Goal: Use online tool/utility

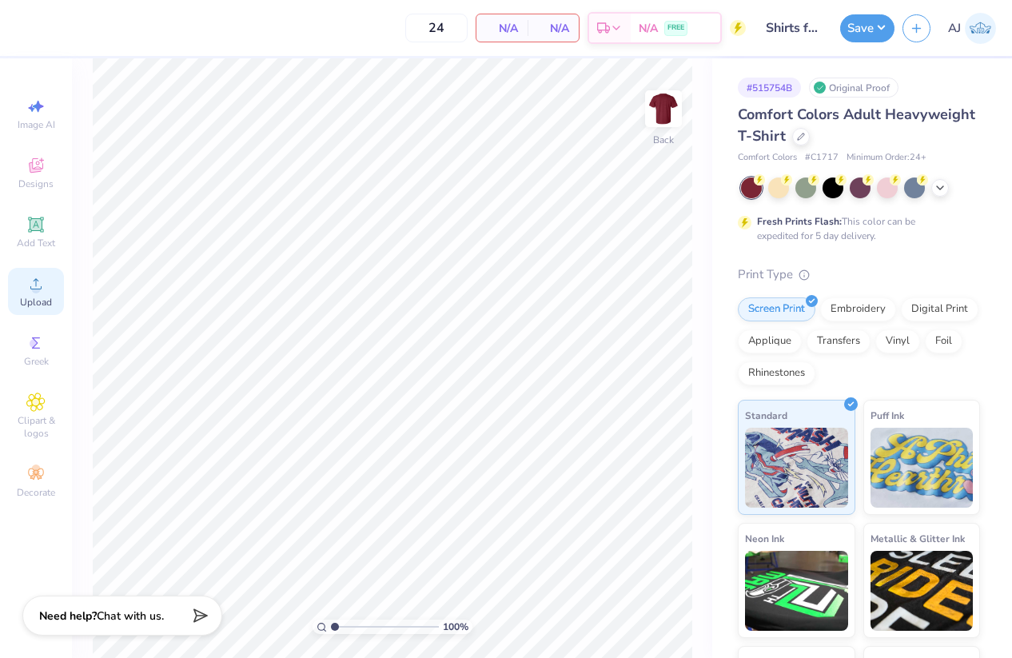
click at [35, 288] on icon at bounding box center [35, 283] width 19 height 19
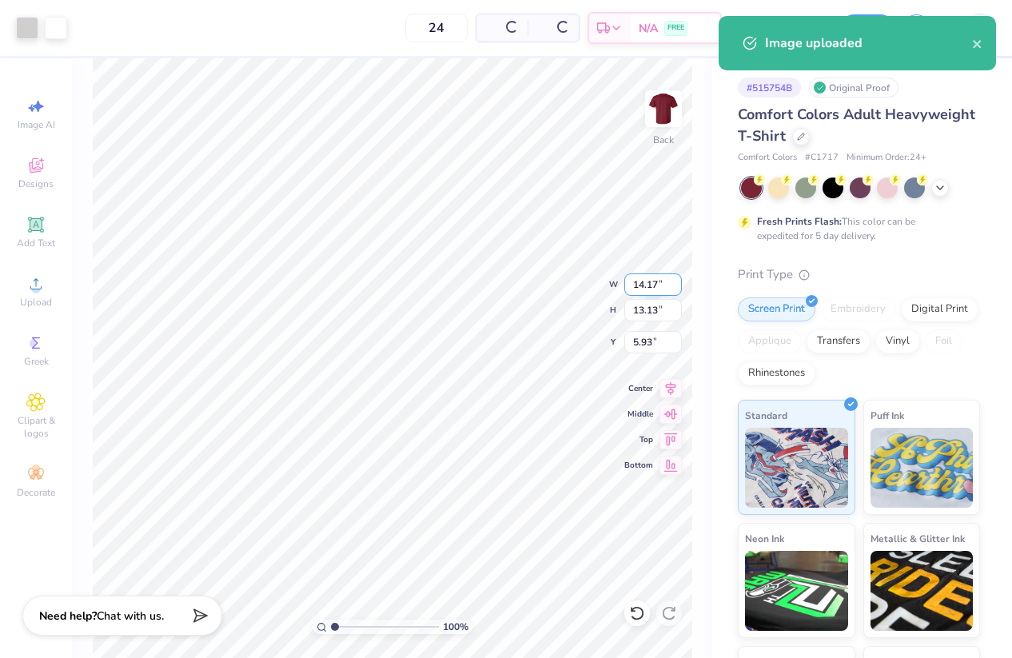
click at [644, 286] on input "14.17" at bounding box center [653, 284] width 58 height 22
drag, startPoint x: 644, startPoint y: 286, endPoint x: 677, endPoint y: 287, distance: 32.8
click at [645, 286] on input "14.17" at bounding box center [653, 284] width 58 height 22
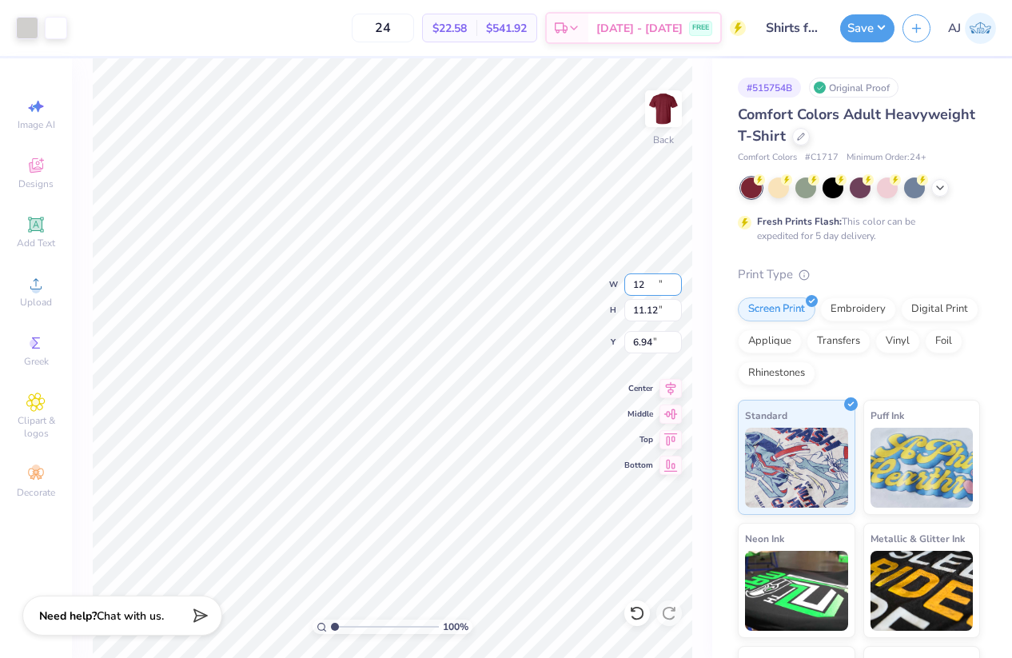
type input "12.00"
type input "11.12"
click at [643, 342] on input "6.94" at bounding box center [653, 342] width 58 height 22
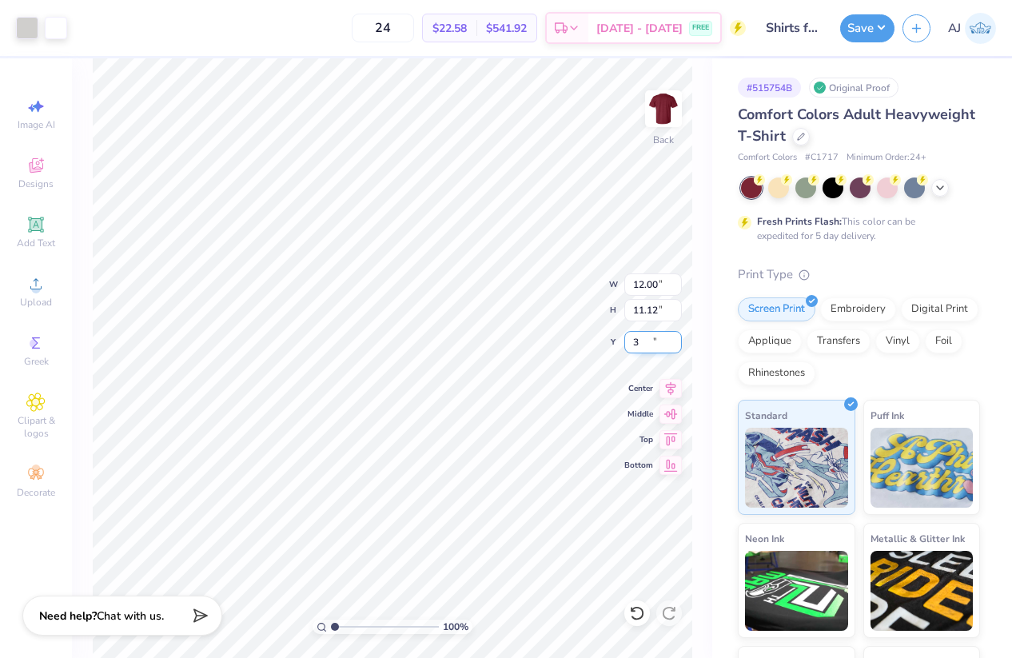
type input "3.00"
click at [560, 305] on div "100 % Back W 12.00 12.00 " H 11.12 11.12 " Y 3.00 3.00 " Center Middle Top Bott…" at bounding box center [392, 357] width 640 height 599
click at [655, 289] on input "12.00" at bounding box center [653, 284] width 58 height 22
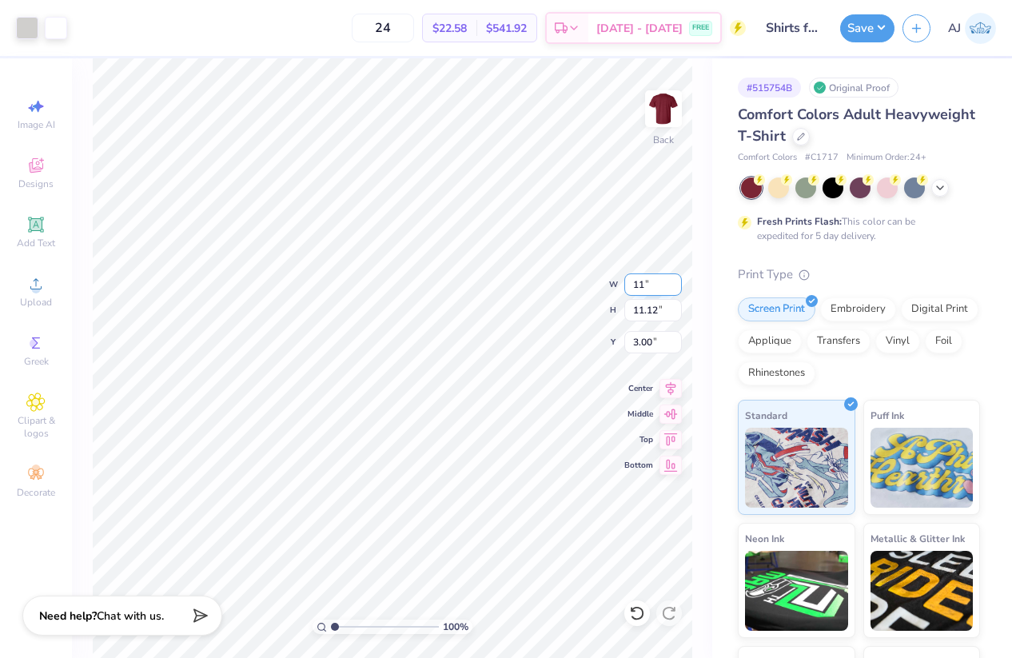
type input "11.00"
type input "10.19"
click at [645, 352] on input "3.46" at bounding box center [653, 342] width 58 height 22
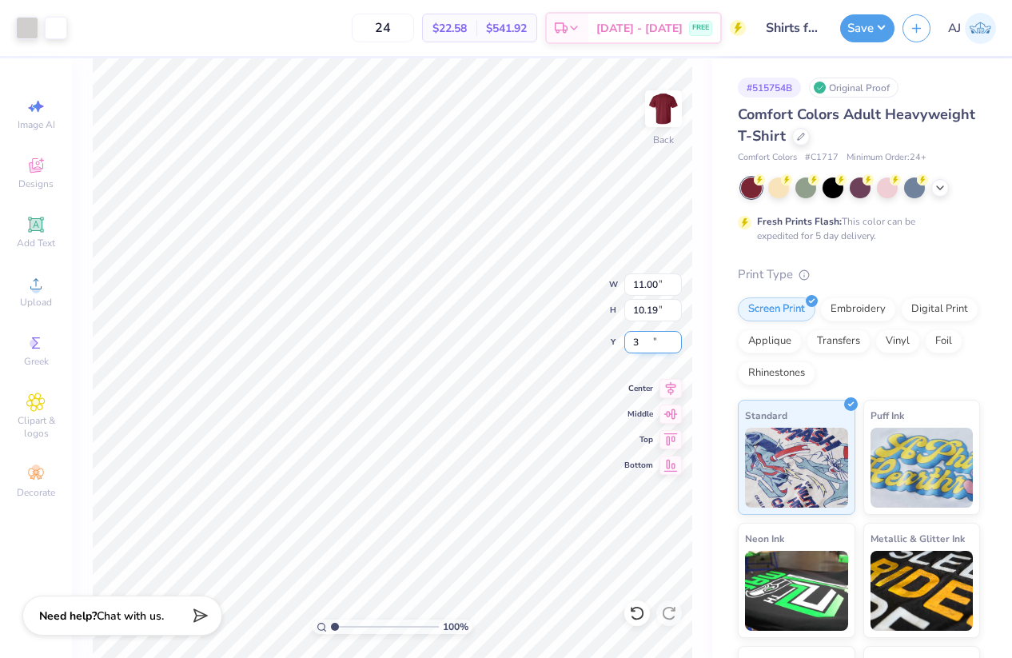
type input "3.00"
click at [885, 30] on button "Save" at bounding box center [867, 26] width 54 height 28
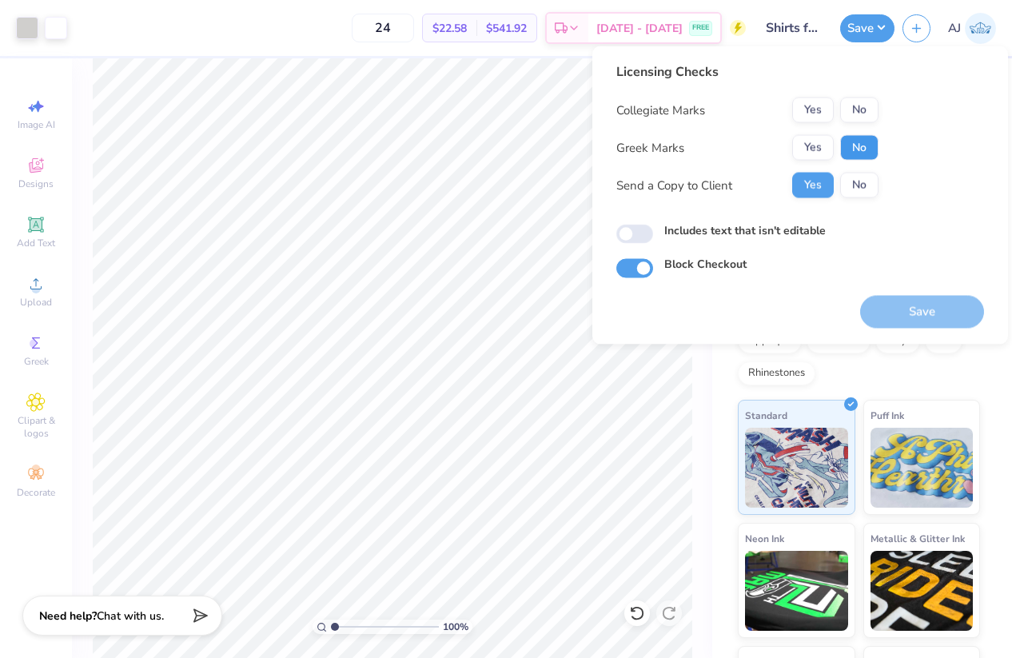
click at [868, 148] on button "No" at bounding box center [859, 148] width 38 height 26
click at [858, 103] on button "No" at bounding box center [859, 111] width 38 height 26
drag, startPoint x: 644, startPoint y: 230, endPoint x: 674, endPoint y: 247, distance: 34.0
click at [643, 230] on input "Includes text that isn't editable" at bounding box center [634, 234] width 37 height 19
checkbox input "true"
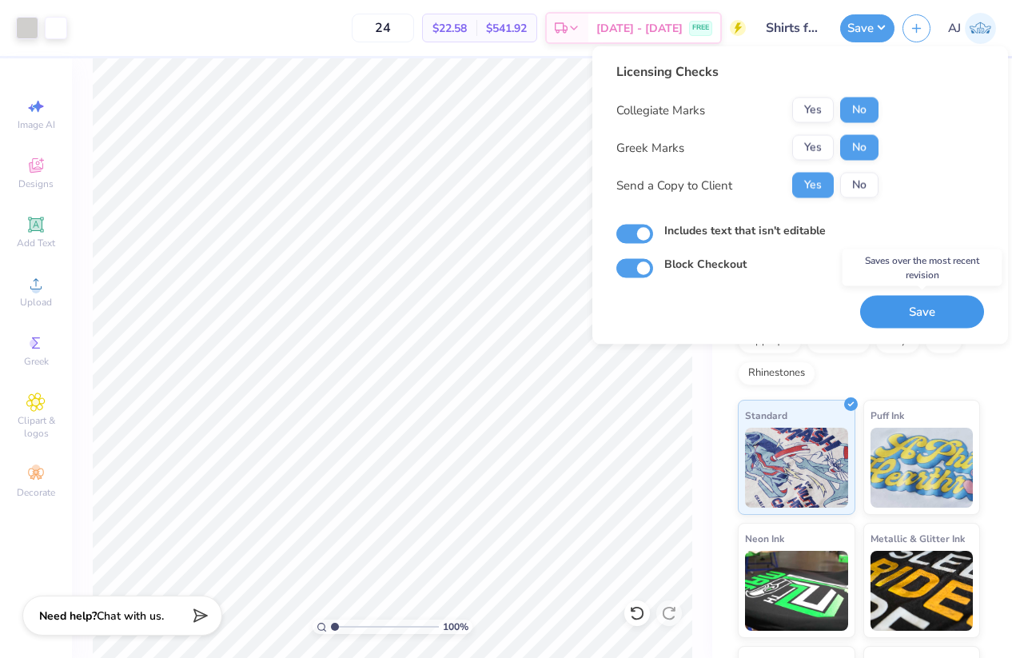
click at [894, 317] on button "Save" at bounding box center [922, 312] width 124 height 33
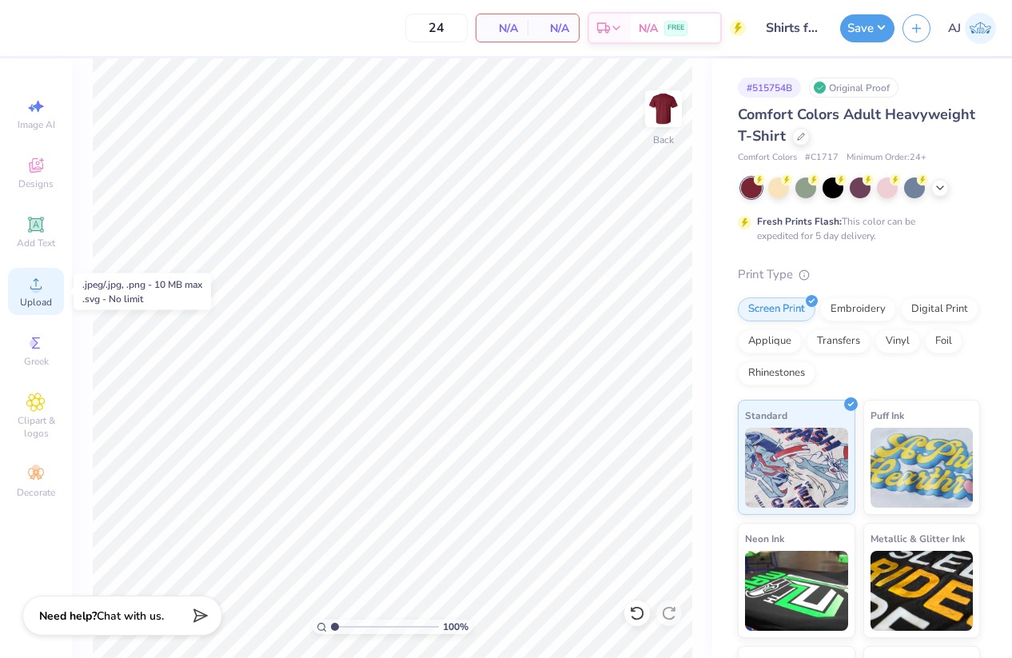
click at [38, 296] on span "Upload" at bounding box center [36, 302] width 32 height 13
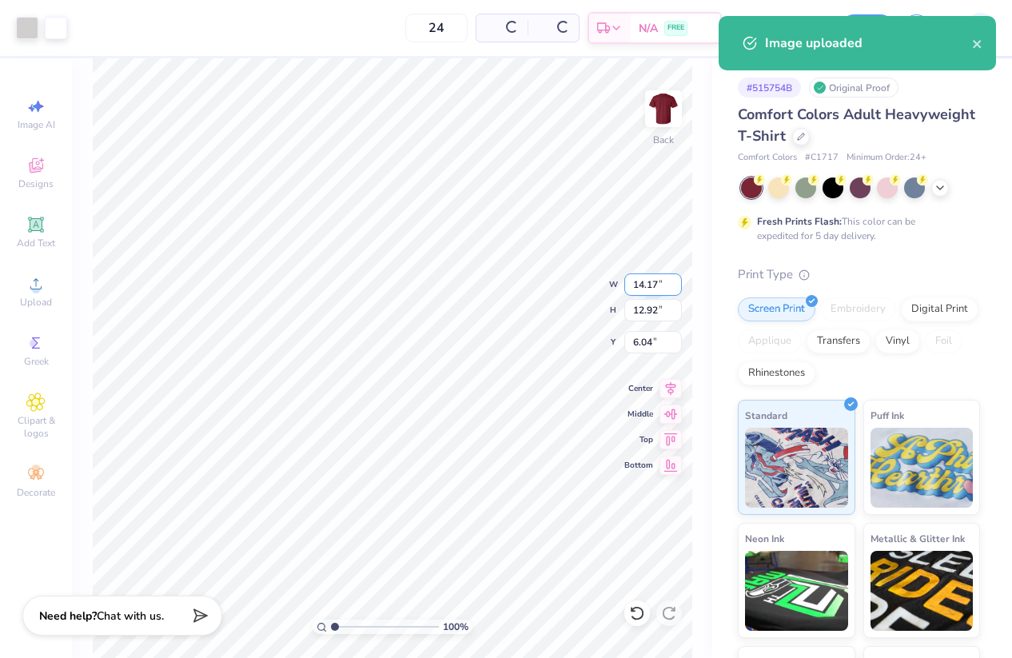
click at [640, 277] on input "14.17" at bounding box center [653, 284] width 58 height 22
click at [639, 277] on input "14.17" at bounding box center [653, 284] width 58 height 22
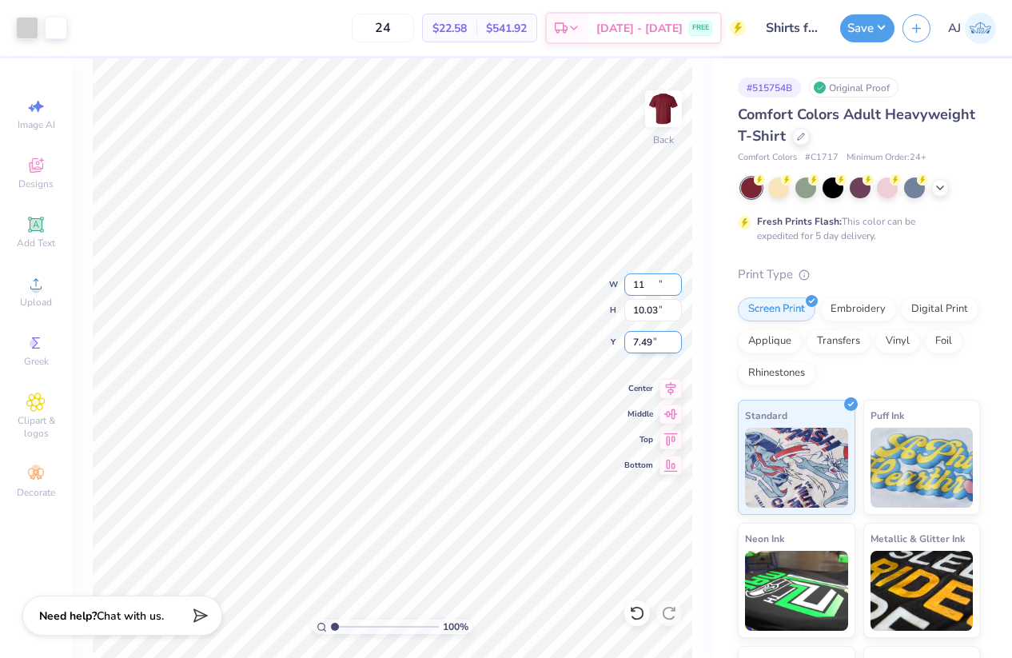
type input "11.00"
type input "10.03"
click at [643, 340] on input "7.49" at bounding box center [653, 342] width 58 height 22
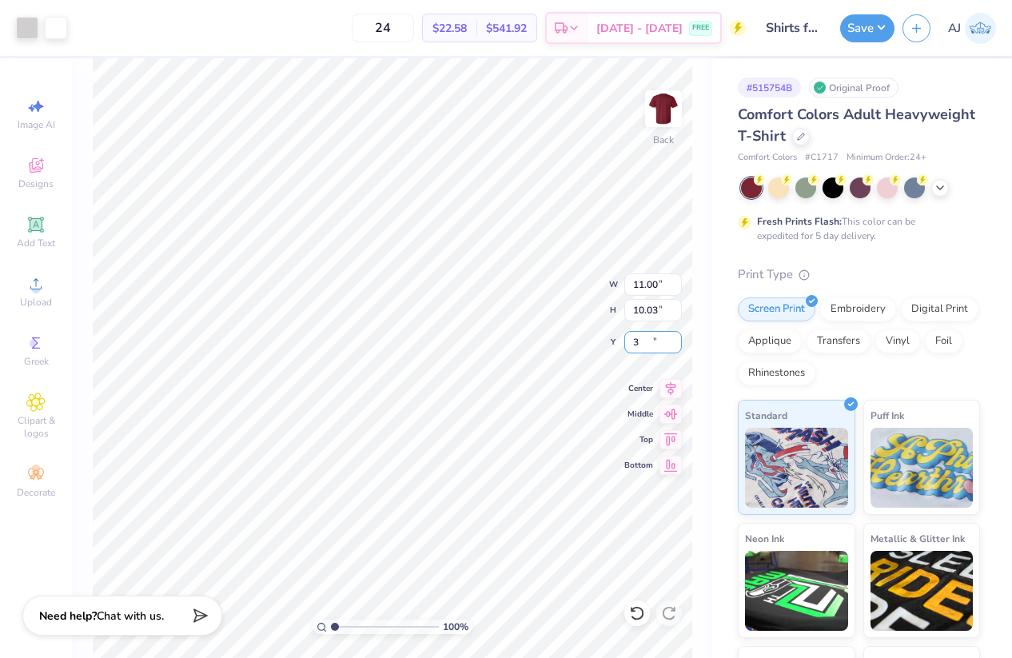
type input "3.00"
click at [882, 30] on button "Save" at bounding box center [867, 26] width 54 height 28
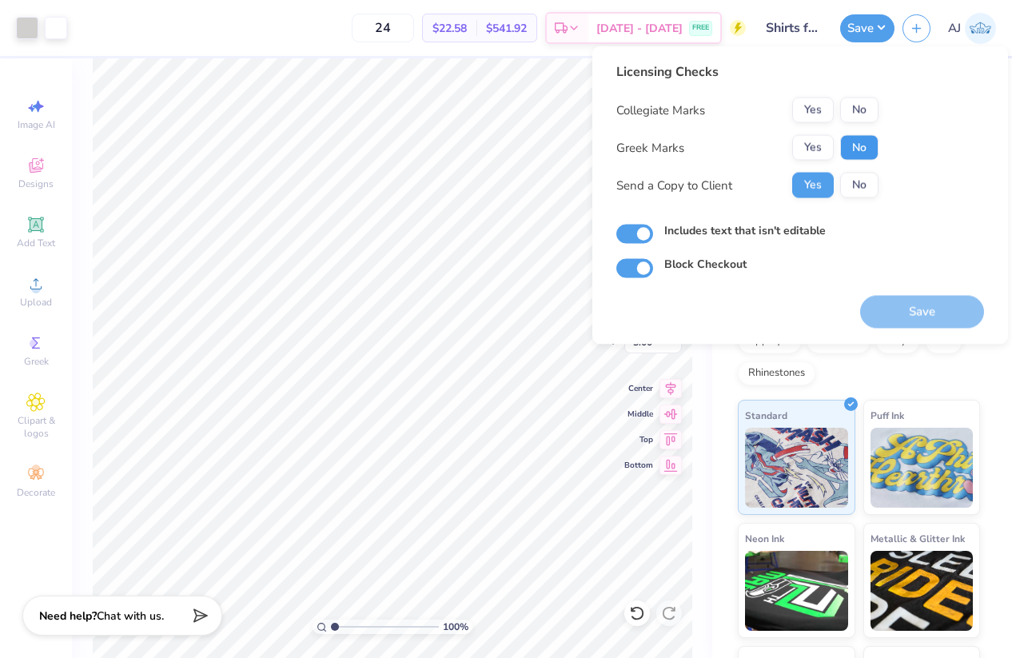
click at [860, 160] on button "No" at bounding box center [859, 148] width 38 height 26
click at [862, 117] on button "No" at bounding box center [859, 111] width 38 height 26
click at [897, 278] on div "Save" at bounding box center [922, 302] width 124 height 50
click at [906, 307] on button "Save" at bounding box center [922, 312] width 124 height 33
